Goal: Task Accomplishment & Management: Complete application form

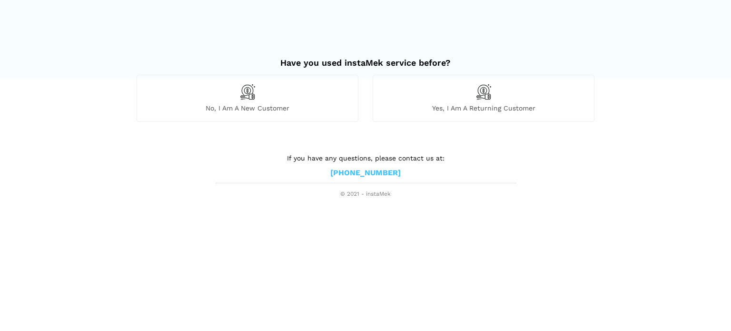
click at [301, 97] on div "No, I am a new customer" at bounding box center [247, 98] width 222 height 47
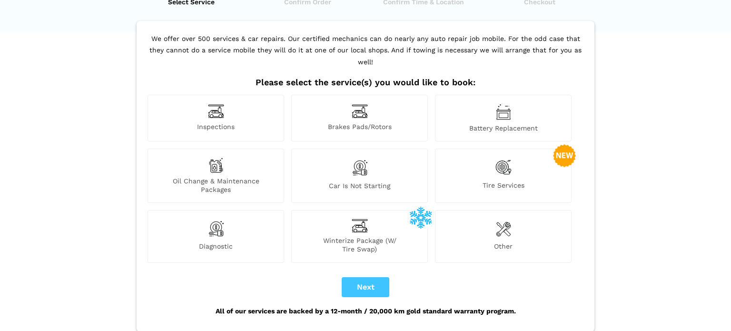
scroll to position [49, 0]
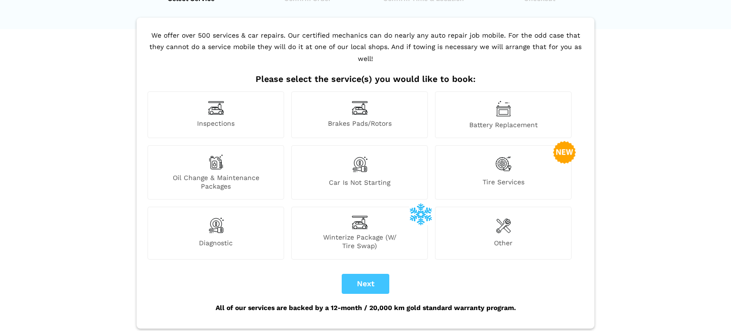
click at [506, 221] on img at bounding box center [503, 224] width 15 height 19
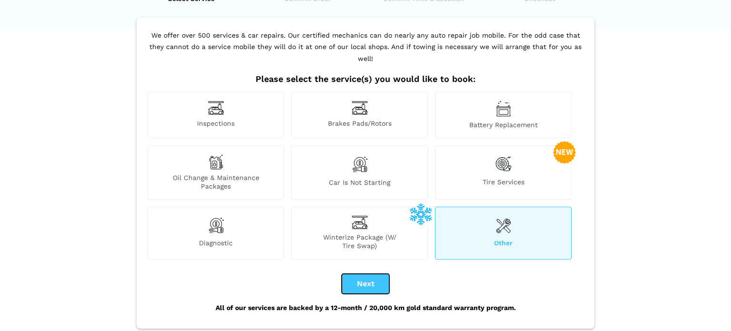
click at [369, 273] on button "Next" at bounding box center [365, 283] width 48 height 20
checkbox input "true"
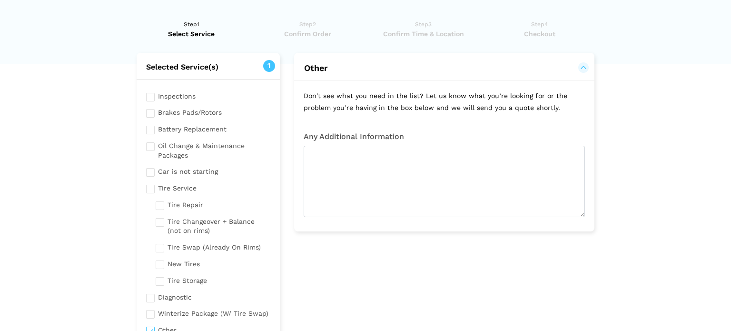
scroll to position [14, 0]
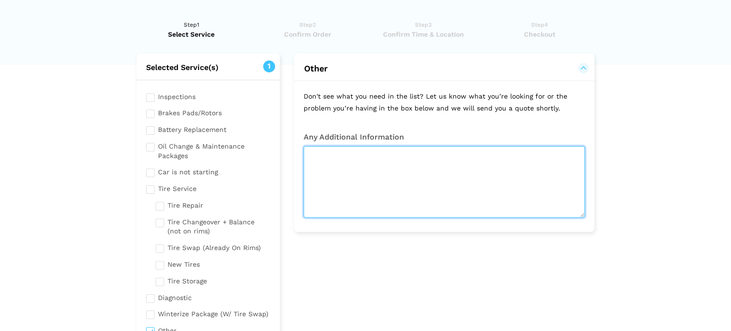
click at [372, 170] on textarea at bounding box center [443, 181] width 281 height 71
type textarea "I need my serpentine belt replaced on a 2011 mini [PERSON_NAME]"
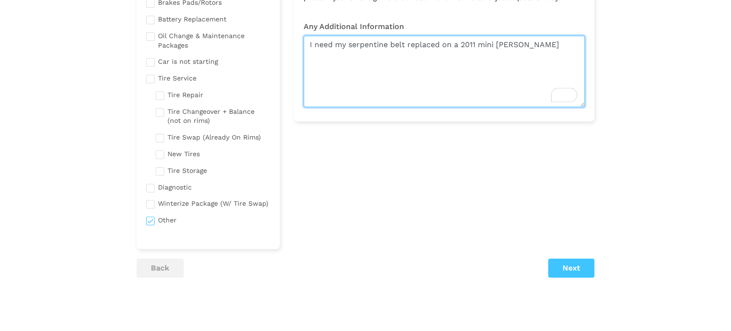
scroll to position [126, 0]
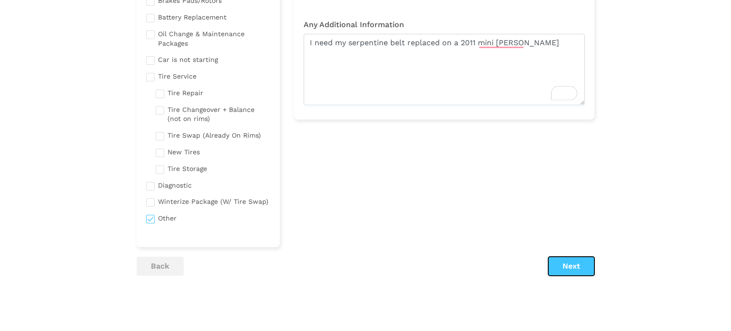
click at [568, 261] on button "Next" at bounding box center [571, 265] width 46 height 19
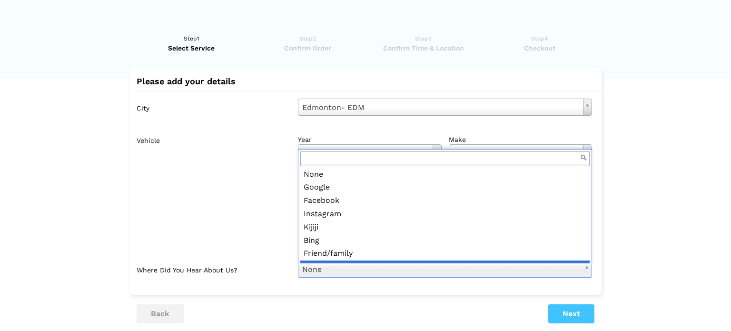
scroll to position [10, 0]
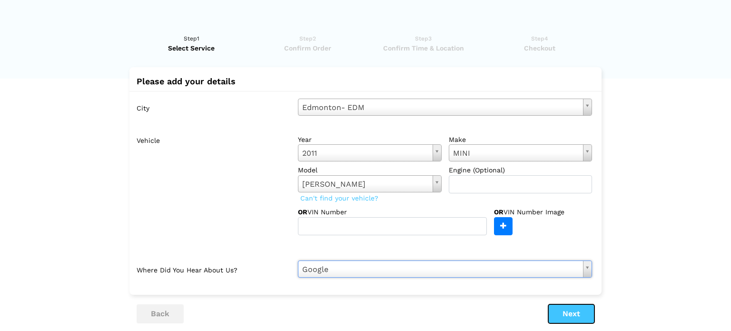
click at [575, 318] on button "Next" at bounding box center [571, 313] width 46 height 19
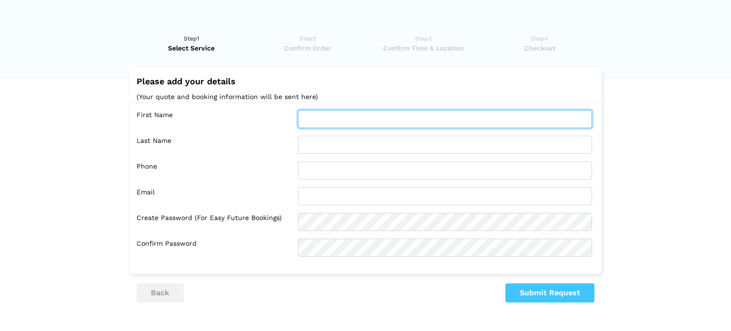
click at [405, 117] on input "text" at bounding box center [445, 119] width 294 height 18
type input "[PERSON_NAME]"
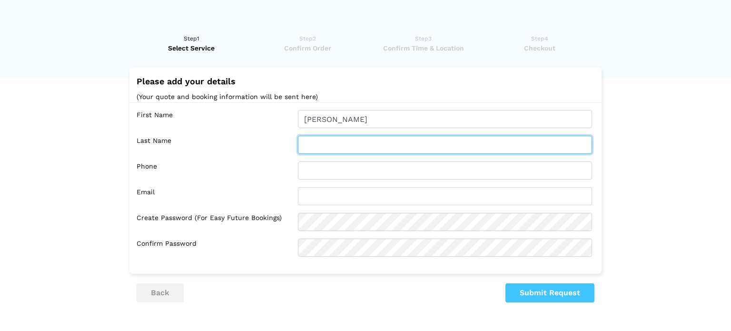
click at [321, 148] on input "text" at bounding box center [445, 145] width 294 height 18
type input "[PERSON_NAME]"
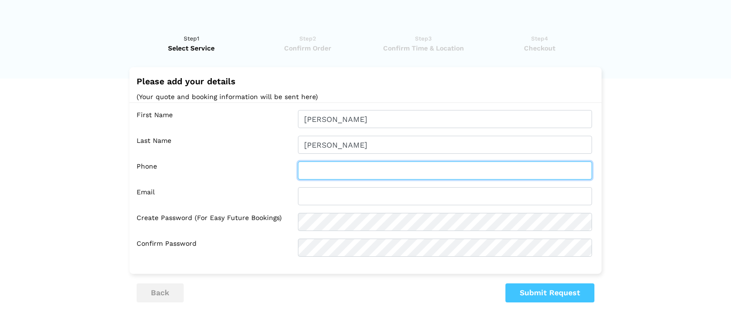
click at [313, 169] on input "text" at bounding box center [445, 170] width 294 height 18
type input "[PHONE_NUMBER]"
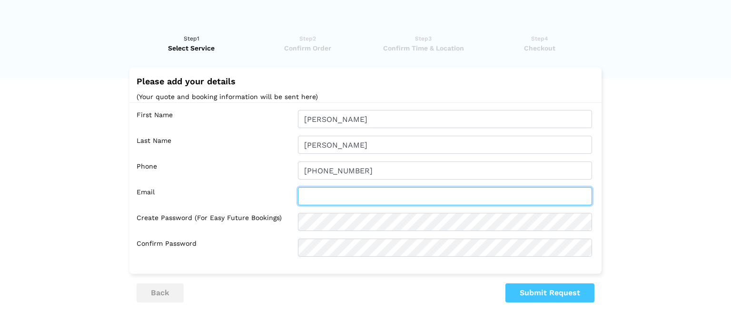
click at [304, 198] on input "text" at bounding box center [445, 196] width 294 height 18
type input "[EMAIL_ADDRESS][DOMAIN_NAME]"
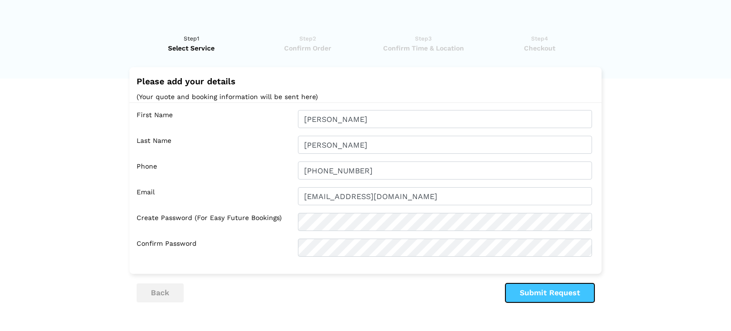
click at [536, 295] on button "Submit Request" at bounding box center [549, 292] width 89 height 19
